Goal: Ask a question

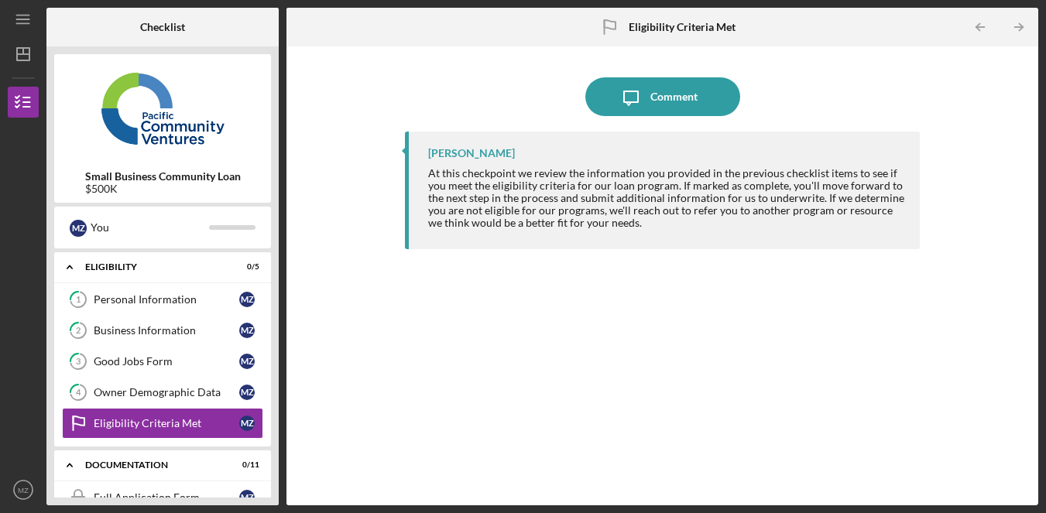
drag, startPoint x: 0, startPoint y: 0, endPoint x: 890, endPoint y: 210, distance: 914.3
click at [860, 277] on div "[PERSON_NAME] At this checkpoint we review the information you provided in the …" at bounding box center [663, 307] width 516 height 351
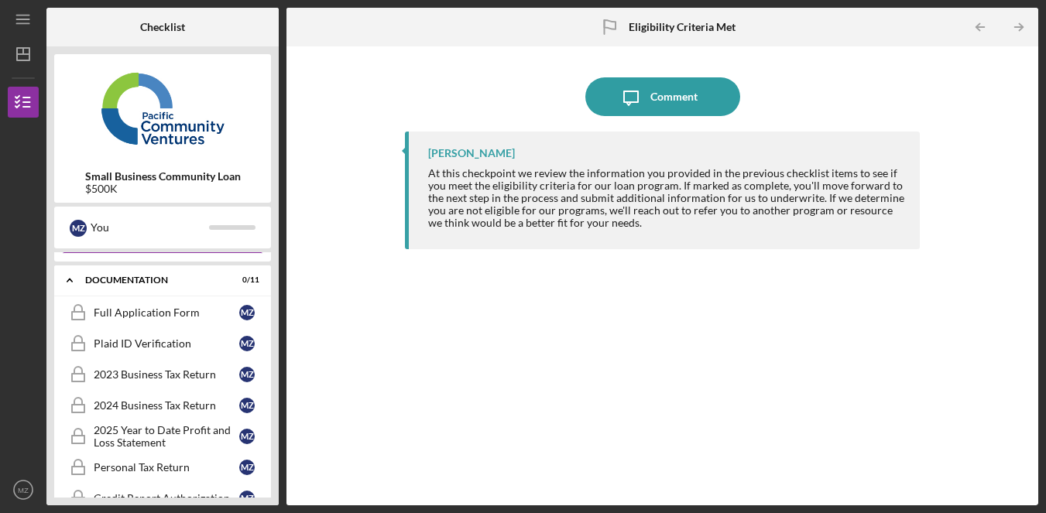
click at [788, 318] on div "[PERSON_NAME] At this checkpoint we review the information you provided in the …" at bounding box center [663, 307] width 516 height 351
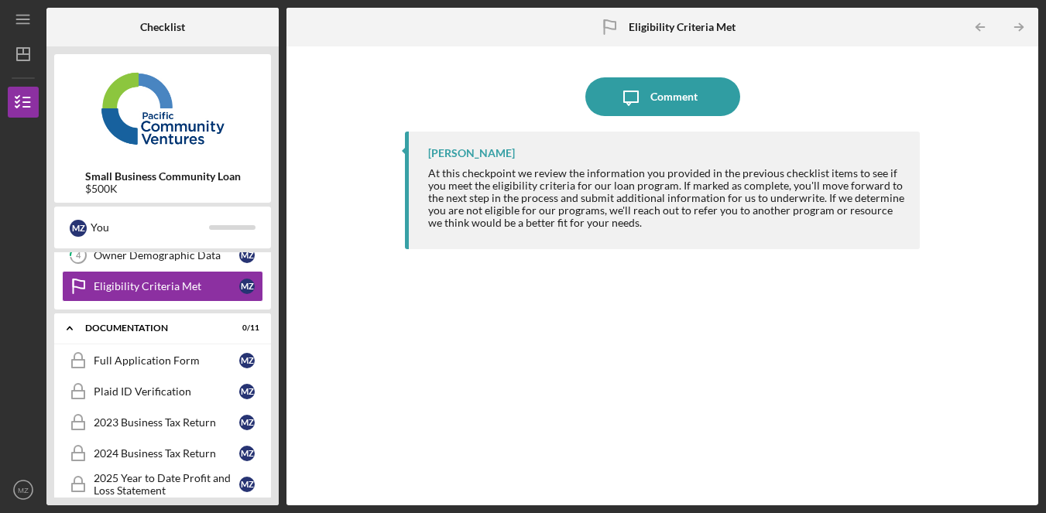
scroll to position [0, 0]
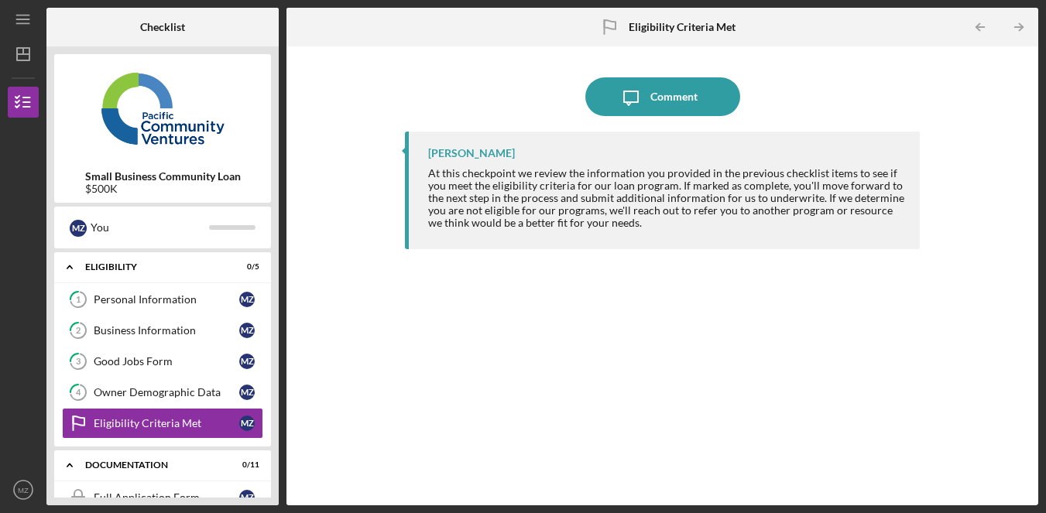
click at [645, 370] on div "[PERSON_NAME] At this checkpoint we review the information you provided in the …" at bounding box center [663, 307] width 516 height 351
click at [781, 427] on div "[PERSON_NAME] At this checkpoint we review the information you provided in the …" at bounding box center [663, 307] width 516 height 351
click at [686, 414] on div "[PERSON_NAME] At this checkpoint we review the information you provided in the …" at bounding box center [663, 307] width 516 height 351
click at [740, 384] on div "[PERSON_NAME] At this checkpoint we review the information you provided in the …" at bounding box center [663, 307] width 516 height 351
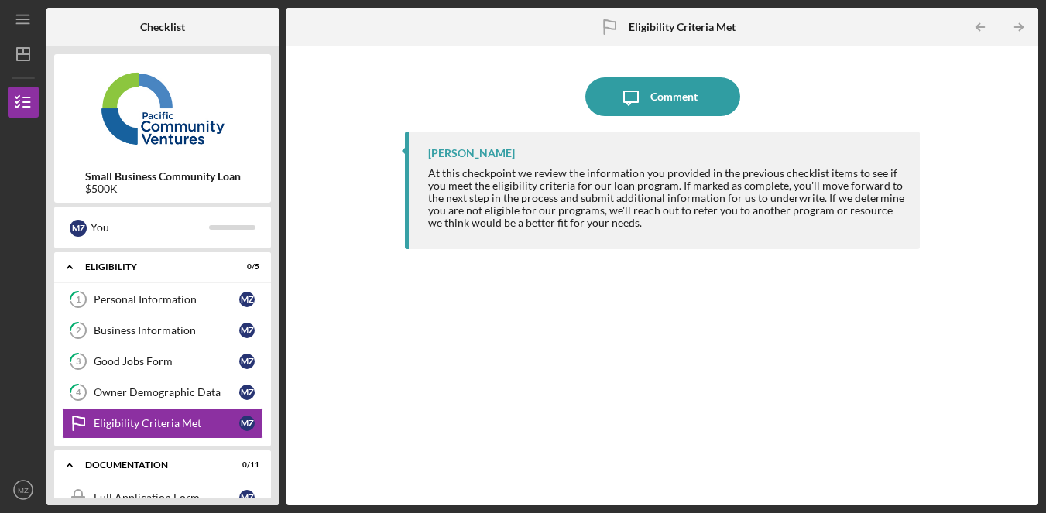
click at [401, 481] on div "Icon/Message Comment [PERSON_NAME] At this checkpoint we review the information…" at bounding box center [662, 276] width 737 height 444
drag, startPoint x: 695, startPoint y: 370, endPoint x: 370, endPoint y: 387, distance: 324.9
click at [695, 370] on div "[PERSON_NAME] At this checkpoint we review the information you provided in the …" at bounding box center [663, 307] width 516 height 351
drag, startPoint x: 633, startPoint y: 379, endPoint x: 231, endPoint y: 94, distance: 492.3
click at [633, 379] on div "[PERSON_NAME] At this checkpoint we review the information you provided in the …" at bounding box center [663, 307] width 516 height 351
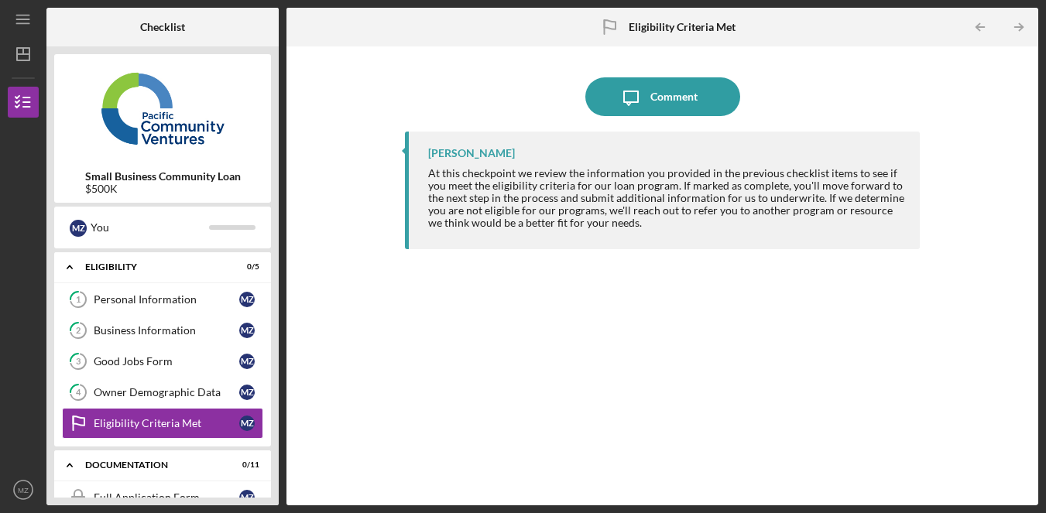
drag, startPoint x: 622, startPoint y: 387, endPoint x: 599, endPoint y: 373, distance: 27.5
click at [622, 387] on div "[PERSON_NAME] At this checkpoint we review the information you provided in the …" at bounding box center [663, 307] width 516 height 351
click at [678, 379] on div "[PERSON_NAME] At this checkpoint we review the information you provided in the …" at bounding box center [663, 307] width 516 height 351
click at [620, 381] on div "[PERSON_NAME] At this checkpoint we review the information you provided in the …" at bounding box center [663, 307] width 516 height 351
click at [774, 377] on div "[PERSON_NAME] At this checkpoint we review the information you provided in the …" at bounding box center [663, 307] width 516 height 351
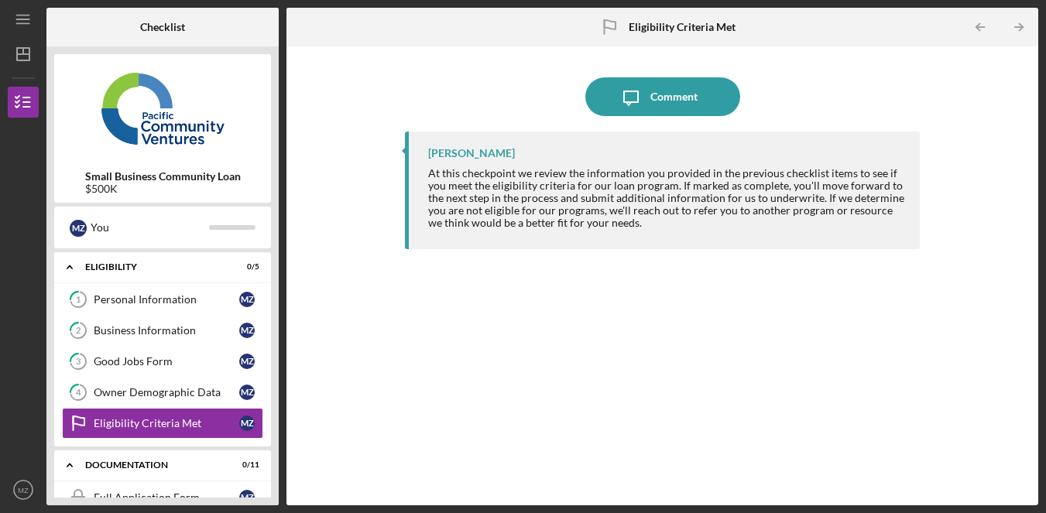
click at [555, 349] on div "[PERSON_NAME] At this checkpoint we review the information you provided in the …" at bounding box center [663, 307] width 516 height 351
click at [554, 359] on div "[PERSON_NAME] At this checkpoint we review the information you provided in the …" at bounding box center [663, 307] width 516 height 351
click at [735, 373] on div "[PERSON_NAME] At this checkpoint we review the information you provided in the …" at bounding box center [663, 307] width 516 height 351
click at [731, 431] on div "[PERSON_NAME] At this checkpoint we review the information you provided in the …" at bounding box center [663, 307] width 516 height 351
